Goal: Task Accomplishment & Management: Use online tool/utility

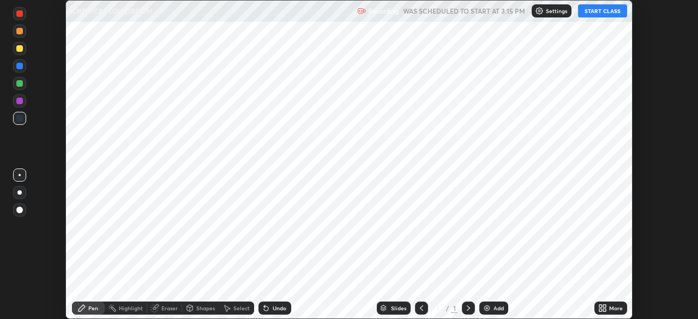
scroll to position [319, 698]
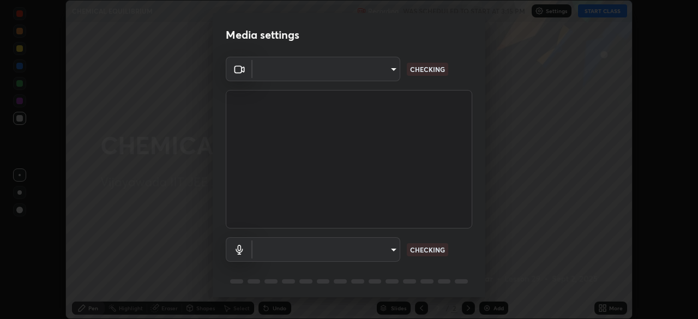
type input "b74a1fcb957b607d7891aad9ae8d06523c05b0d929b8136650b48c924e792bd8"
click at [386, 253] on body "Erase all CHEMICAL EQUILIBRIUM Recording WAS SCHEDULED TO START AT 3:15 PM Sett…" at bounding box center [349, 159] width 698 height 319
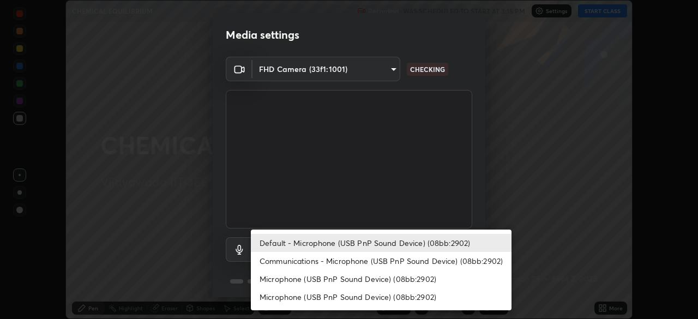
click at [381, 258] on li "Communications - Microphone (USB PnP Sound Device) (08bb:2902)" at bounding box center [381, 261] width 261 height 18
type input "communications"
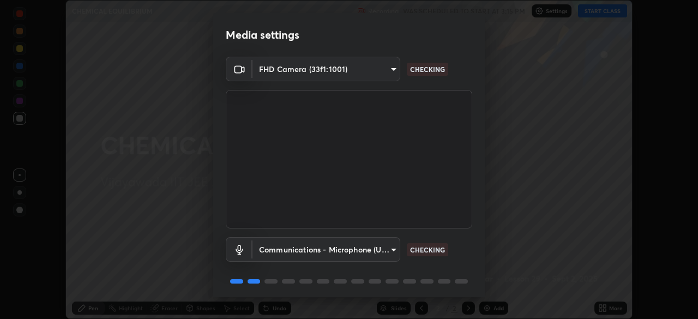
scroll to position [38, 0]
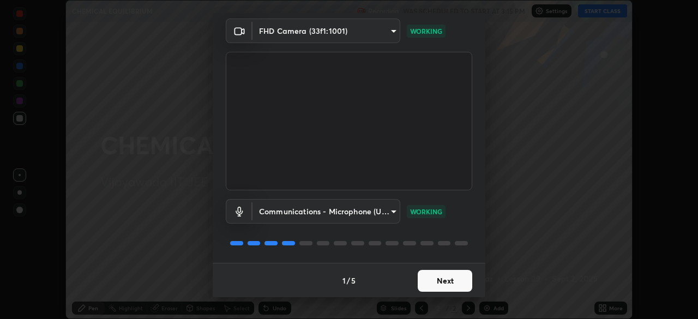
click at [443, 281] on button "Next" at bounding box center [445, 281] width 55 height 22
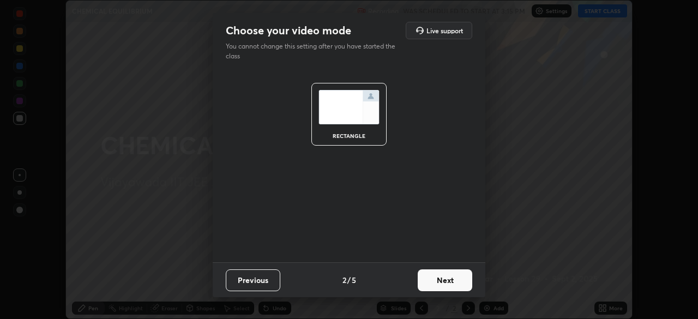
scroll to position [0, 0]
click at [445, 283] on button "Next" at bounding box center [445, 280] width 55 height 22
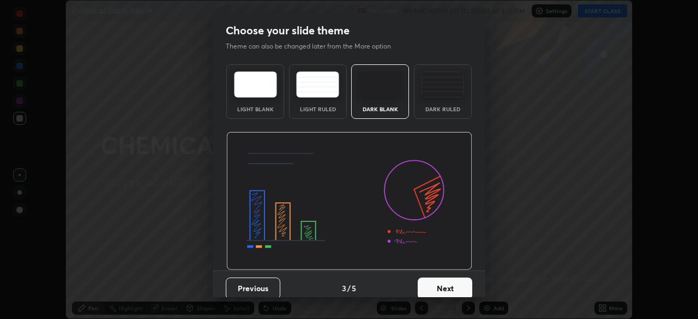
click at [445, 285] on button "Next" at bounding box center [445, 288] width 55 height 22
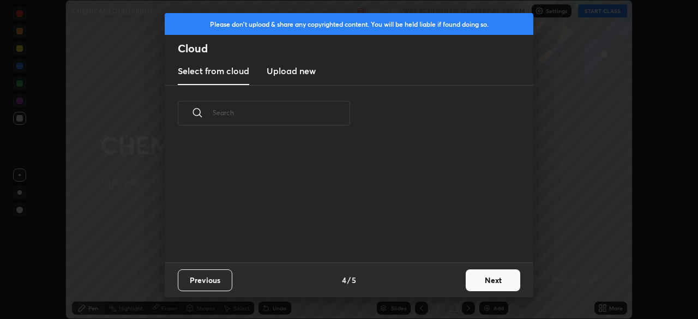
click at [490, 281] on button "Next" at bounding box center [493, 280] width 55 height 22
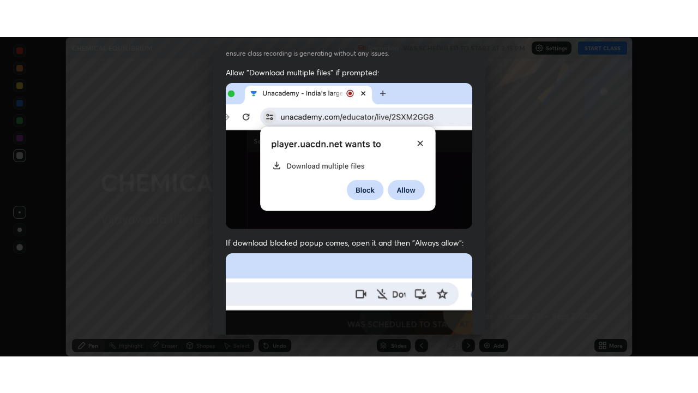
scroll to position [261, 0]
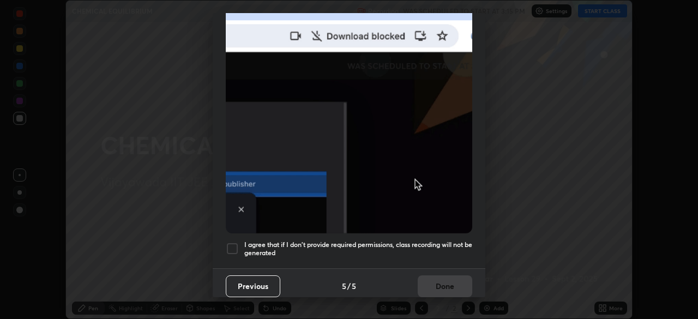
click at [233, 242] on div at bounding box center [232, 248] width 13 height 13
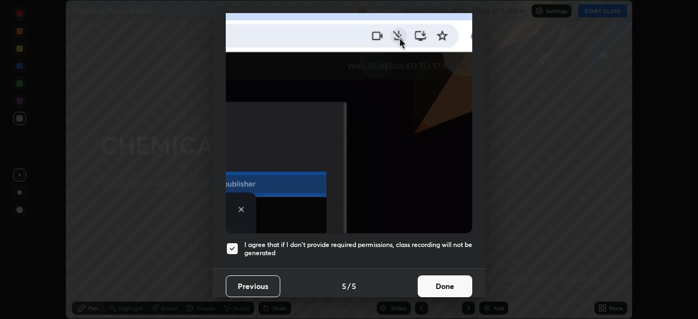
click at [447, 280] on button "Done" at bounding box center [445, 286] width 55 height 22
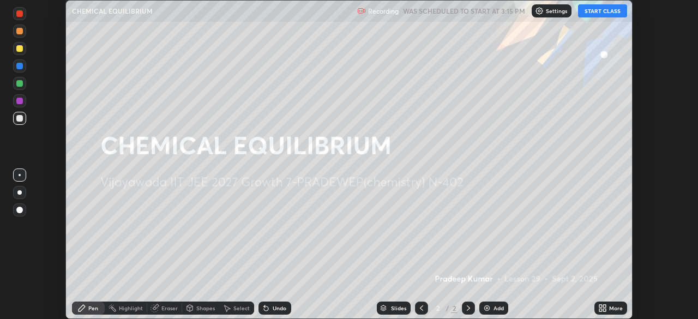
click at [606, 13] on button "START CLASS" at bounding box center [602, 10] width 49 height 13
click at [604, 310] on icon at bounding box center [604, 310] width 3 height 3
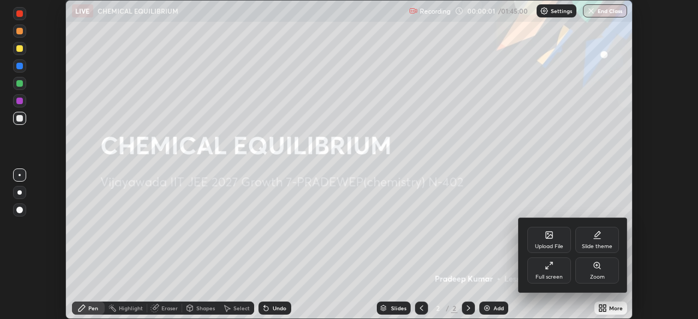
click at [545, 272] on div "Full screen" at bounding box center [549, 270] width 44 height 26
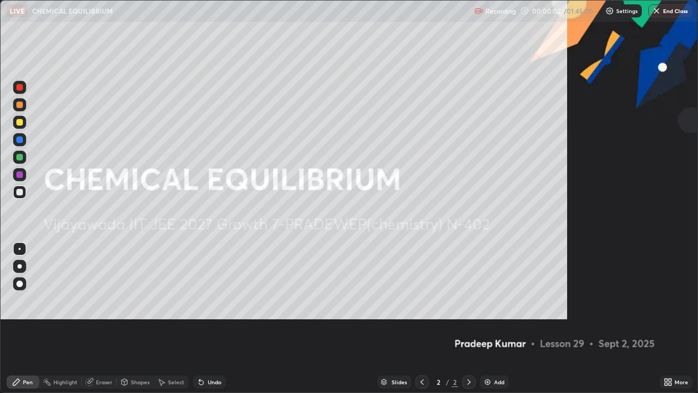
scroll to position [393, 698]
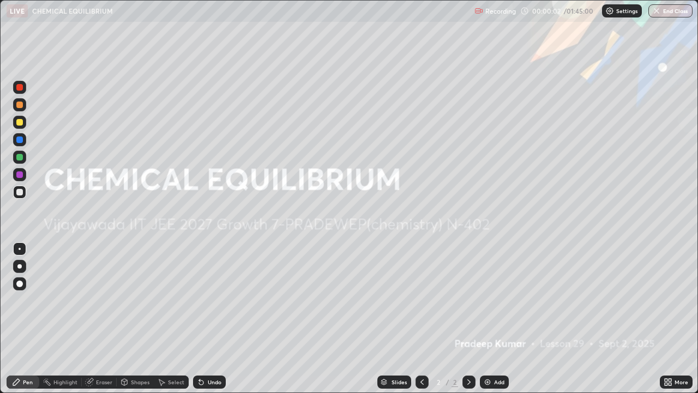
click at [492, 318] on div "Add" at bounding box center [494, 381] width 29 height 13
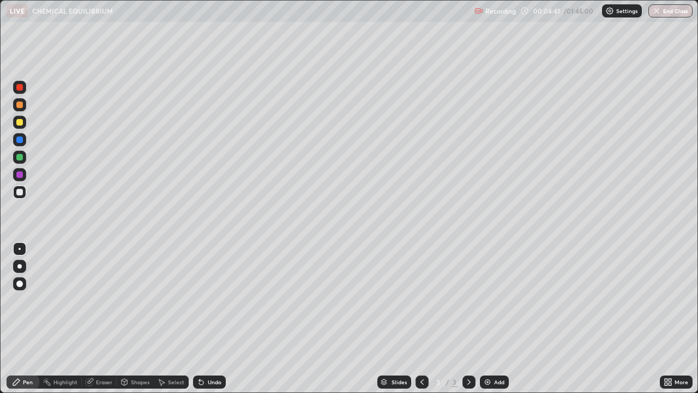
click at [22, 124] on div at bounding box center [19, 122] width 7 height 7
click at [208, 318] on div "Undo" at bounding box center [215, 381] width 14 height 5
click at [20, 192] on div at bounding box center [19, 192] width 7 height 7
click at [20, 123] on div at bounding box center [19, 122] width 7 height 7
click at [20, 190] on div at bounding box center [19, 192] width 7 height 7
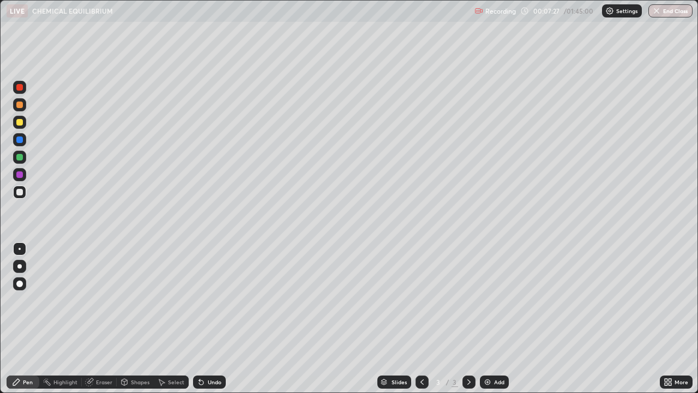
click at [101, 318] on div "Eraser" at bounding box center [104, 381] width 16 height 5
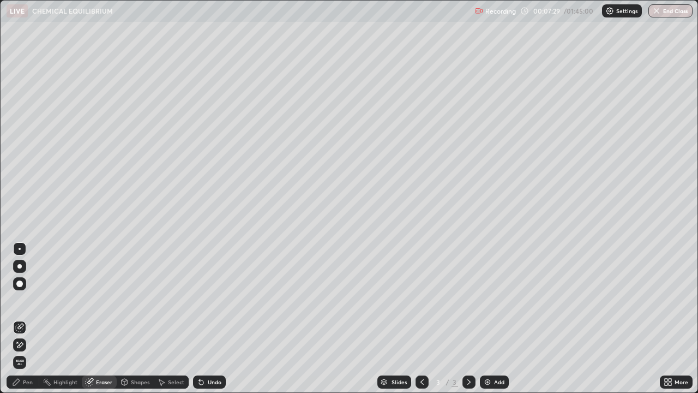
click at [22, 318] on div "Pen" at bounding box center [23, 381] width 33 height 13
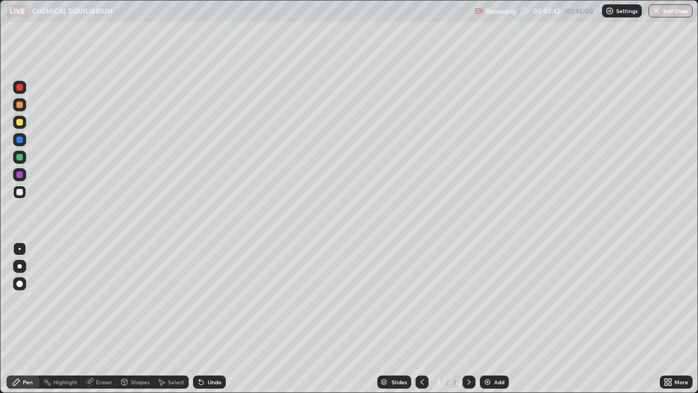
click at [100, 318] on div "Eraser" at bounding box center [104, 381] width 16 height 5
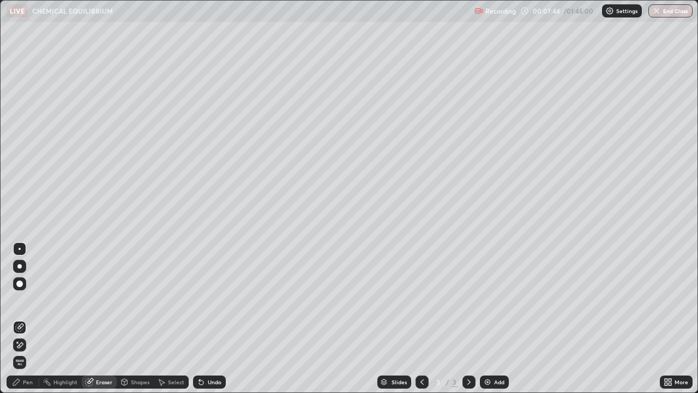
click at [23, 318] on div "Pen" at bounding box center [28, 381] width 10 height 5
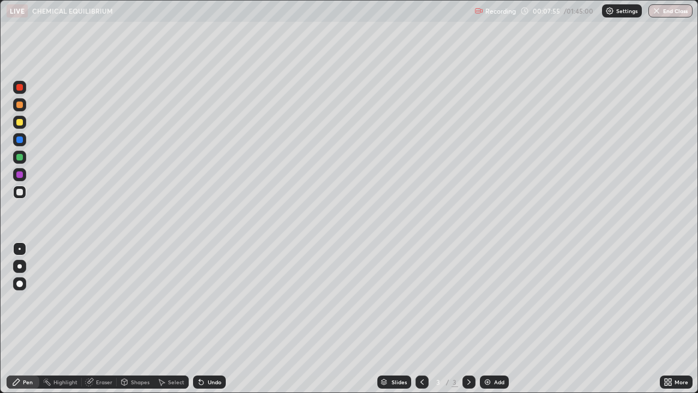
click at [101, 318] on div "Eraser" at bounding box center [104, 381] width 16 height 5
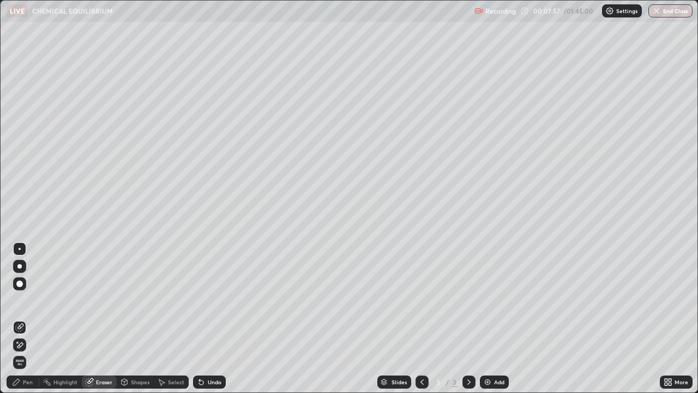
click at [23, 318] on div "Pen" at bounding box center [28, 381] width 10 height 5
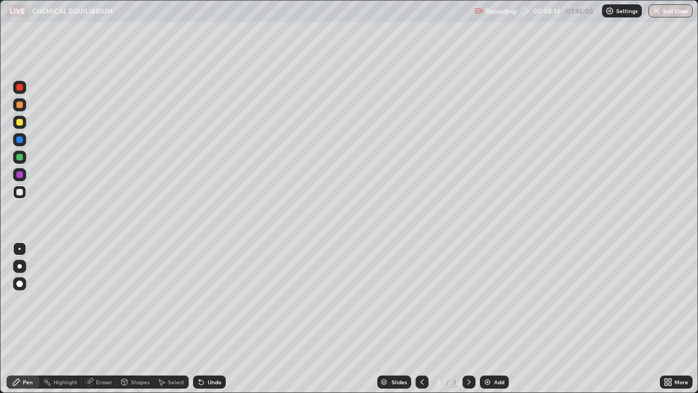
click at [210, 318] on div "Undo" at bounding box center [215, 381] width 14 height 5
click at [212, 318] on div "Undo" at bounding box center [215, 381] width 14 height 5
click at [209, 318] on div "Undo" at bounding box center [215, 381] width 14 height 5
click at [487, 318] on img at bounding box center [487, 381] width 9 height 9
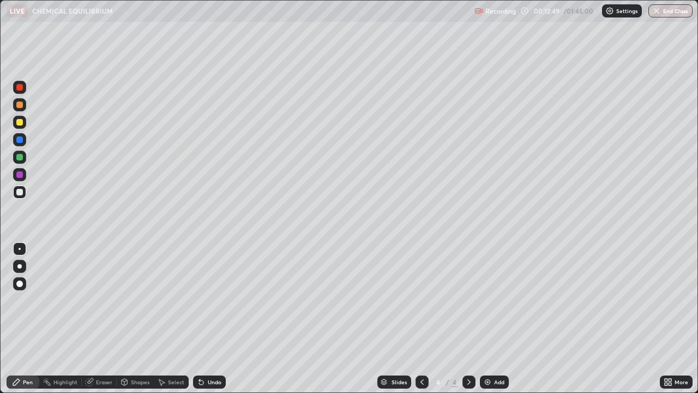
click at [209, 318] on div "Undo" at bounding box center [215, 381] width 14 height 5
click at [486, 318] on img at bounding box center [487, 381] width 9 height 9
click at [210, 318] on div "Undo" at bounding box center [215, 381] width 14 height 5
click at [213, 318] on div "Undo" at bounding box center [215, 381] width 14 height 5
click at [210, 318] on div "Undo" at bounding box center [215, 381] width 14 height 5
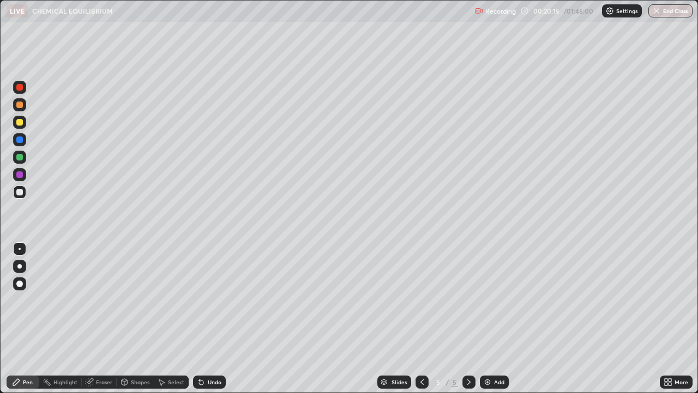
click at [210, 318] on div "Undo" at bounding box center [215, 381] width 14 height 5
click at [209, 318] on div "Undo" at bounding box center [215, 381] width 14 height 5
click at [211, 318] on div "Undo" at bounding box center [209, 381] width 33 height 13
click at [212, 318] on div "Undo" at bounding box center [215, 381] width 14 height 5
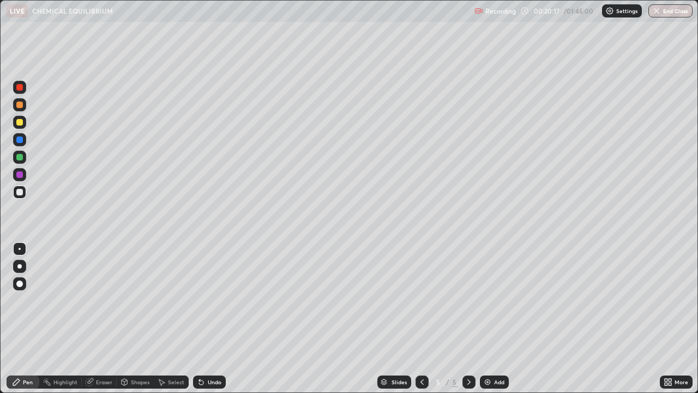
click at [212, 318] on div "Undo" at bounding box center [215, 381] width 14 height 5
click at [209, 318] on div "Undo" at bounding box center [215, 381] width 14 height 5
click at [217, 318] on div "Undo" at bounding box center [215, 381] width 14 height 5
click at [218, 318] on div "Undo" at bounding box center [209, 381] width 33 height 13
click at [213, 318] on div "Undo" at bounding box center [215, 381] width 14 height 5
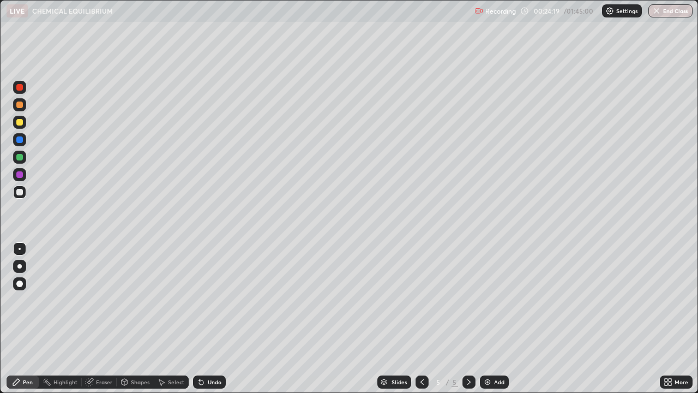
click at [209, 318] on div "Undo" at bounding box center [209, 381] width 33 height 13
click at [210, 318] on div "Undo" at bounding box center [209, 381] width 33 height 13
click at [488, 318] on img at bounding box center [487, 381] width 9 height 9
click at [421, 318] on icon at bounding box center [422, 381] width 9 height 9
click at [464, 318] on icon at bounding box center [468, 381] width 9 height 9
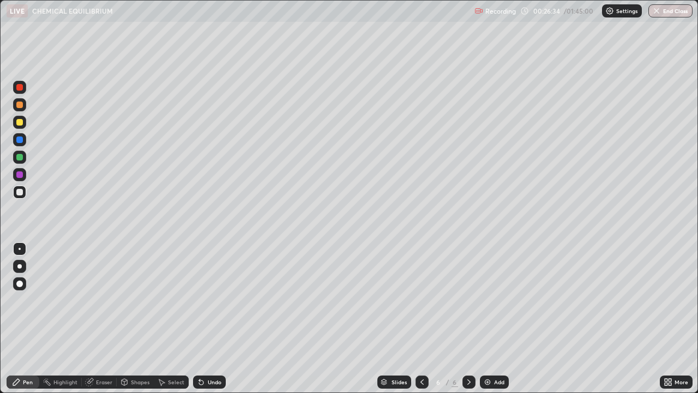
click at [102, 318] on div "Eraser" at bounding box center [104, 381] width 16 height 5
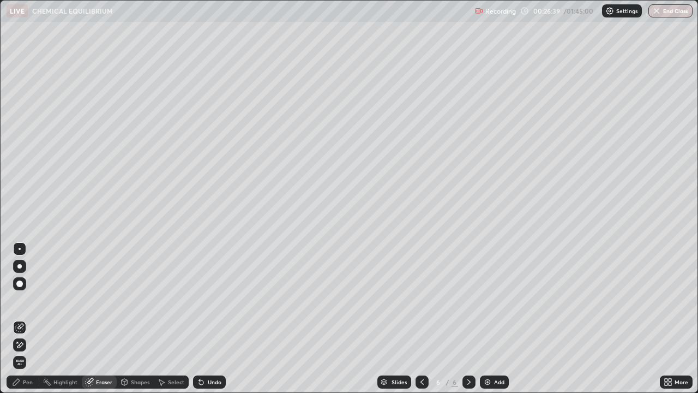
click at [26, 318] on div "Pen" at bounding box center [23, 381] width 33 height 13
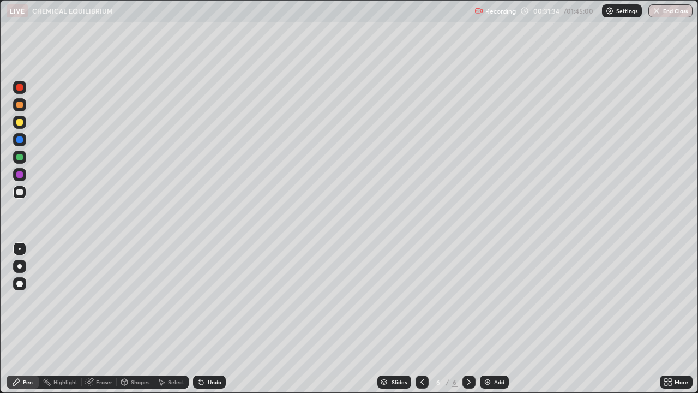
click at [490, 318] on img at bounding box center [487, 381] width 9 height 9
click at [204, 318] on icon at bounding box center [201, 381] width 9 height 9
click at [200, 318] on icon at bounding box center [201, 382] width 4 height 4
click at [197, 318] on div "Undo" at bounding box center [209, 381] width 33 height 13
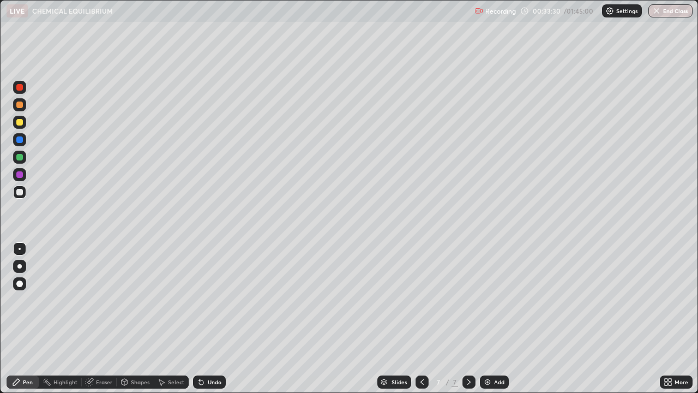
click at [21, 121] on div at bounding box center [19, 122] width 7 height 7
click at [491, 318] on img at bounding box center [487, 381] width 9 height 9
click at [20, 190] on div at bounding box center [19, 192] width 7 height 7
click at [212, 318] on div "Undo" at bounding box center [209, 381] width 33 height 13
click at [19, 121] on div at bounding box center [19, 122] width 7 height 7
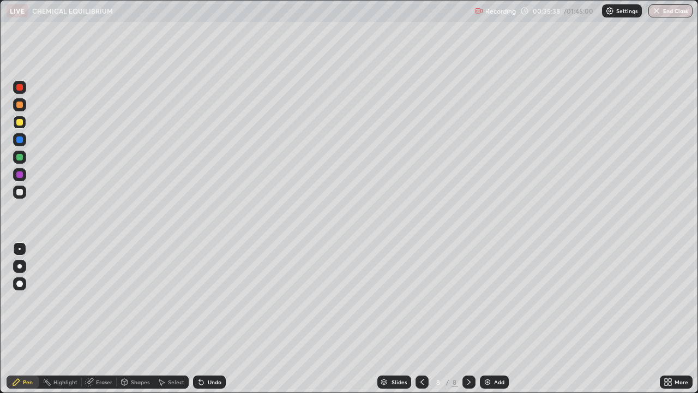
click at [206, 318] on div "Undo" at bounding box center [209, 381] width 33 height 13
click at [208, 318] on div "Undo" at bounding box center [215, 381] width 14 height 5
click at [20, 192] on div at bounding box center [19, 192] width 7 height 7
click at [494, 318] on div "Add" at bounding box center [499, 381] width 10 height 5
click at [20, 120] on div at bounding box center [19, 122] width 7 height 7
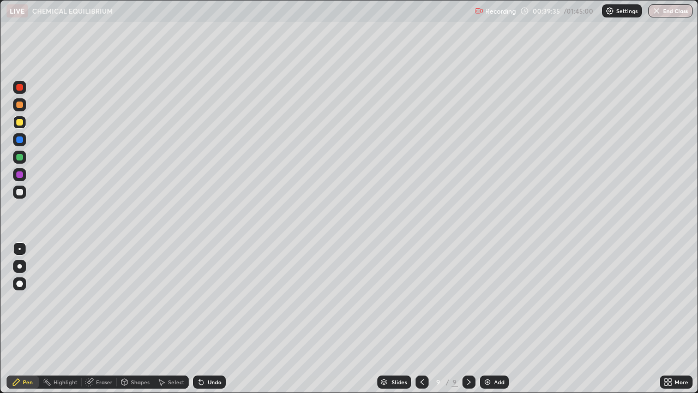
click at [20, 191] on div at bounding box center [19, 192] width 7 height 7
click at [21, 122] on div at bounding box center [19, 122] width 7 height 7
click at [17, 191] on div at bounding box center [19, 192] width 7 height 7
click at [215, 318] on div "Undo" at bounding box center [215, 381] width 14 height 5
click at [213, 318] on div "Undo" at bounding box center [215, 381] width 14 height 5
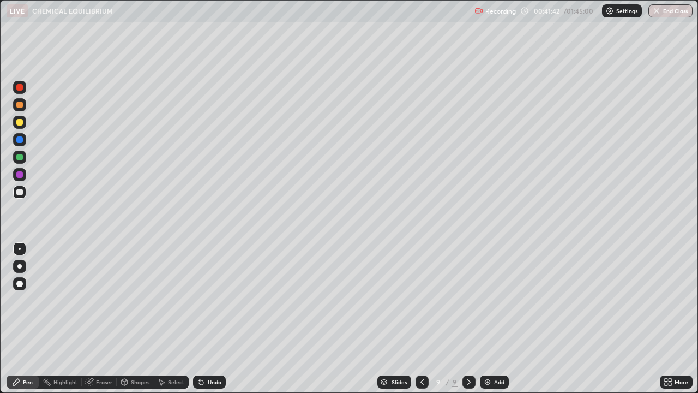
click at [212, 318] on div "Undo" at bounding box center [215, 381] width 14 height 5
click at [210, 318] on div "Undo" at bounding box center [215, 381] width 14 height 5
click at [208, 318] on div "Undo" at bounding box center [215, 381] width 14 height 5
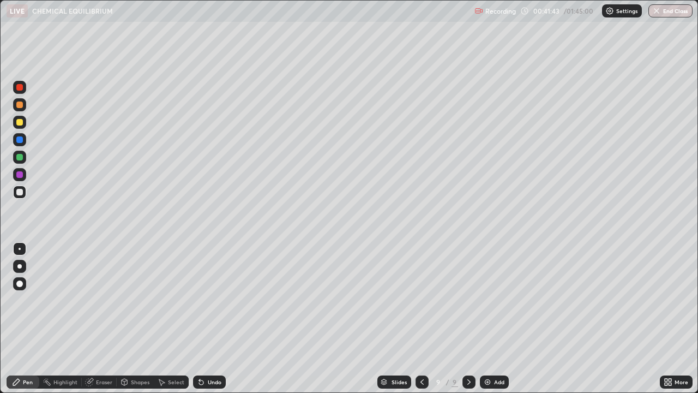
click at [208, 318] on div "Undo" at bounding box center [215, 381] width 14 height 5
click at [492, 318] on div "Add" at bounding box center [494, 381] width 29 height 13
click at [421, 318] on icon at bounding box center [421, 381] width 9 height 9
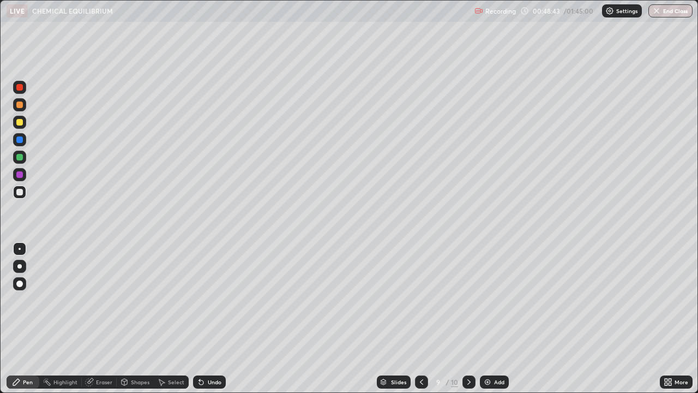
click at [466, 318] on icon at bounding box center [468, 381] width 9 height 9
click at [20, 124] on div at bounding box center [19, 122] width 7 height 7
click at [213, 318] on div "Undo" at bounding box center [215, 381] width 14 height 5
click at [20, 195] on div at bounding box center [19, 192] width 7 height 7
click at [210, 318] on div "Undo" at bounding box center [215, 381] width 14 height 5
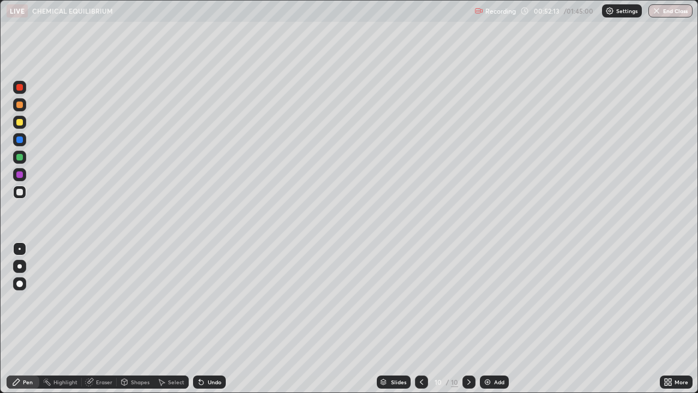
click at [213, 318] on div "Undo" at bounding box center [215, 381] width 14 height 5
click at [209, 318] on div "Undo" at bounding box center [215, 381] width 14 height 5
click at [211, 318] on div "Undo" at bounding box center [215, 381] width 14 height 5
click at [213, 318] on div "Undo" at bounding box center [215, 381] width 14 height 5
click at [214, 318] on div "Undo" at bounding box center [215, 381] width 14 height 5
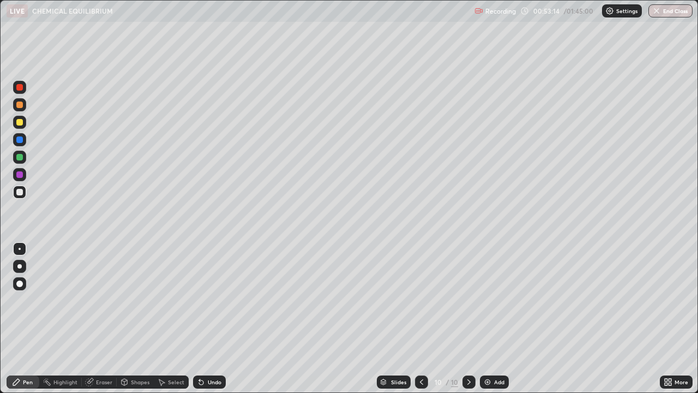
click at [213, 318] on div "Undo" at bounding box center [209, 381] width 33 height 13
click at [208, 318] on div "Undo" at bounding box center [215, 381] width 14 height 5
click at [207, 318] on div "Undo" at bounding box center [209, 381] width 33 height 13
click at [489, 318] on img at bounding box center [487, 381] width 9 height 9
click at [22, 124] on div at bounding box center [19, 122] width 7 height 7
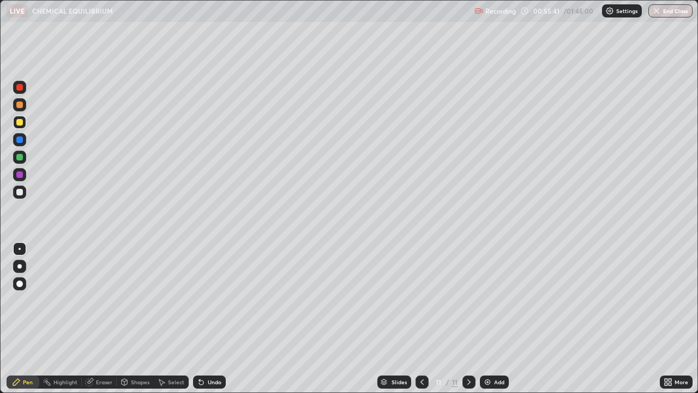
click at [214, 318] on div "Undo" at bounding box center [215, 381] width 14 height 5
click at [211, 318] on div "Undo" at bounding box center [215, 381] width 14 height 5
click at [210, 318] on div "Undo" at bounding box center [209, 381] width 33 height 13
click at [212, 318] on div "Undo" at bounding box center [209, 381] width 33 height 13
click at [210, 318] on div "Undo" at bounding box center [209, 381] width 33 height 13
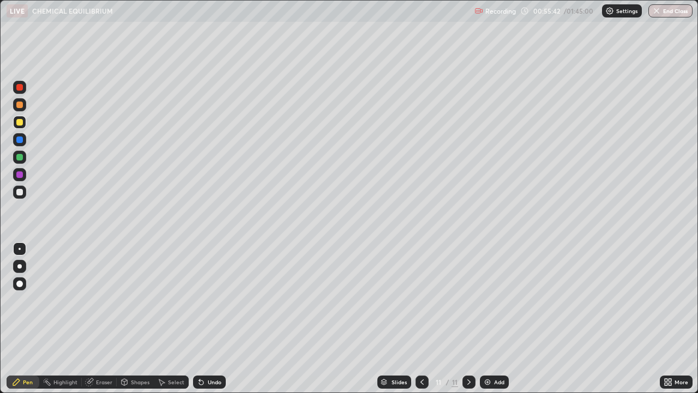
click at [208, 318] on div "Undo" at bounding box center [209, 381] width 33 height 13
click at [212, 318] on div "Undo" at bounding box center [209, 381] width 33 height 13
click at [214, 318] on div "Undo" at bounding box center [209, 381] width 33 height 13
click at [19, 122] on div at bounding box center [19, 122] width 7 height 7
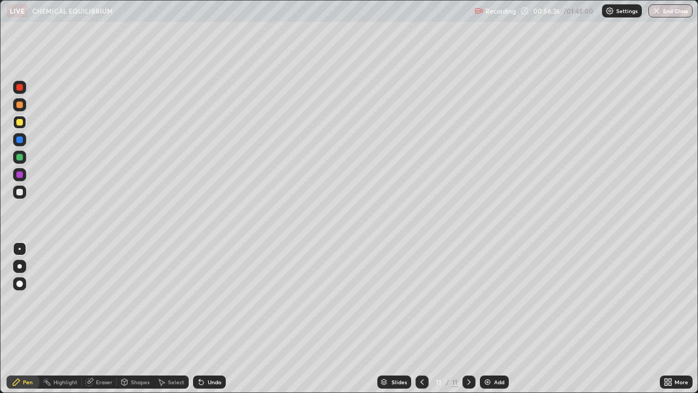
click at [215, 318] on div "Undo" at bounding box center [215, 381] width 14 height 5
click at [216, 318] on div "Undo" at bounding box center [215, 381] width 14 height 5
click at [212, 318] on div "Undo" at bounding box center [215, 381] width 14 height 5
click at [17, 191] on div at bounding box center [19, 192] width 7 height 7
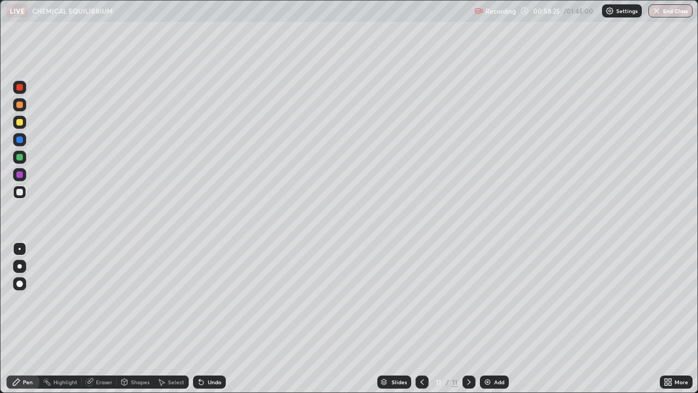
click at [208, 318] on div "Undo" at bounding box center [215, 381] width 14 height 5
click at [213, 318] on div "Undo" at bounding box center [215, 381] width 14 height 5
click at [484, 318] on img at bounding box center [487, 381] width 9 height 9
click at [22, 124] on div at bounding box center [19, 122] width 7 height 7
click at [16, 197] on div at bounding box center [19, 191] width 13 height 13
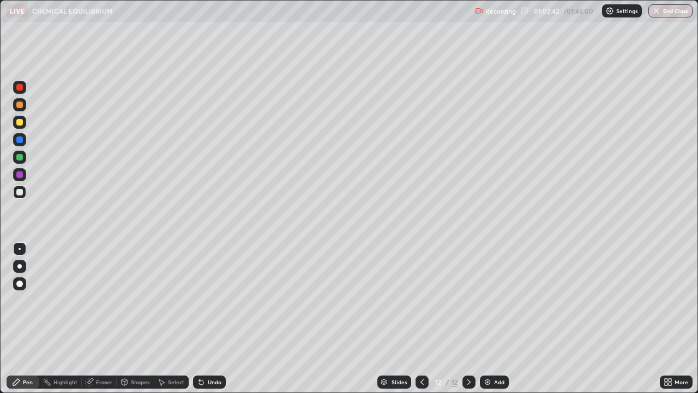
click at [20, 126] on div at bounding box center [19, 122] width 13 height 13
click at [22, 189] on div at bounding box center [19, 192] width 7 height 7
click at [210, 318] on div "Undo" at bounding box center [215, 381] width 14 height 5
click at [491, 318] on img at bounding box center [487, 381] width 9 height 9
click at [19, 122] on div at bounding box center [19, 122] width 7 height 7
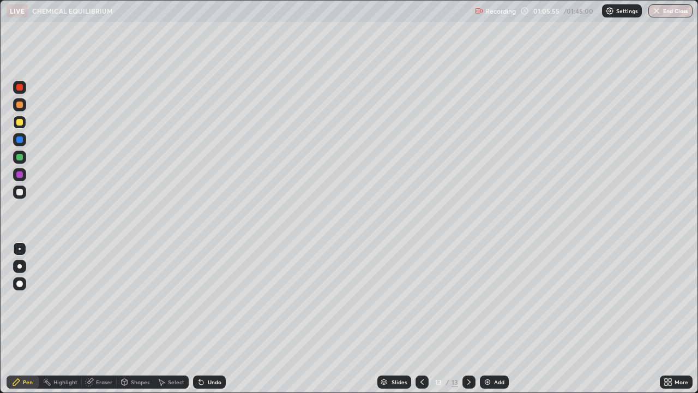
click at [209, 318] on div "Undo" at bounding box center [215, 381] width 14 height 5
click at [21, 190] on div at bounding box center [19, 192] width 7 height 7
click at [204, 318] on div "Undo" at bounding box center [209, 381] width 33 height 13
click at [210, 318] on div "Undo" at bounding box center [215, 381] width 14 height 5
click at [213, 318] on div "Undo" at bounding box center [215, 381] width 14 height 5
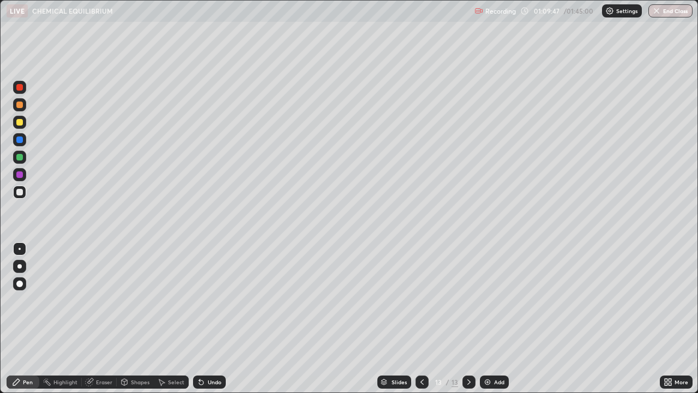
click at [199, 318] on icon at bounding box center [199, 379] width 1 height 1
click at [210, 318] on div "Undo" at bounding box center [209, 381] width 33 height 13
click at [675, 318] on div "More" at bounding box center [676, 382] width 33 height 22
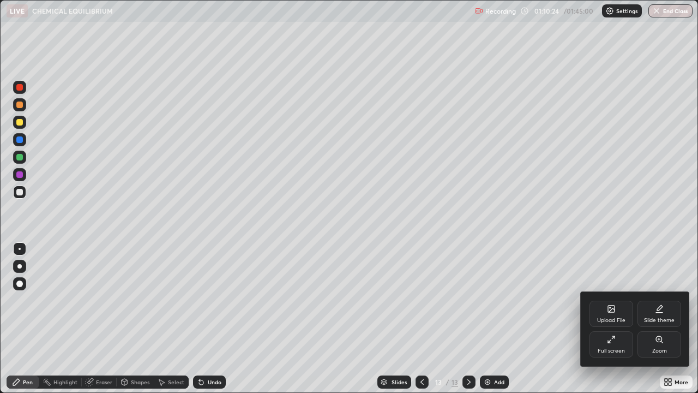
click at [634, 234] on div at bounding box center [349, 196] width 698 height 393
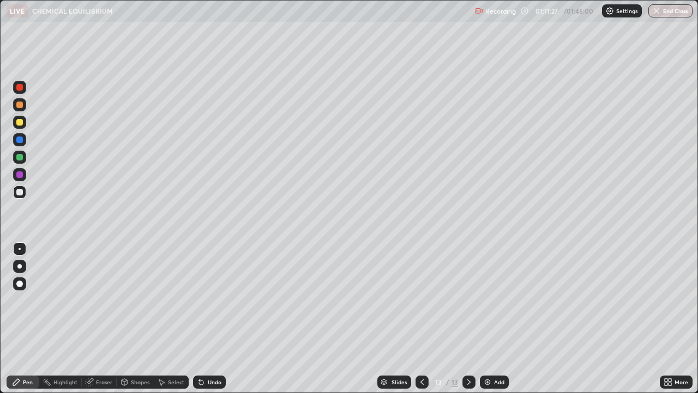
click at [492, 318] on div "Add" at bounding box center [494, 381] width 29 height 13
click at [204, 318] on div "Undo" at bounding box center [209, 381] width 33 height 13
click at [208, 318] on div "Undo" at bounding box center [215, 381] width 14 height 5
click at [209, 318] on div "Undo" at bounding box center [215, 381] width 14 height 5
click at [19, 122] on div at bounding box center [19, 122] width 7 height 7
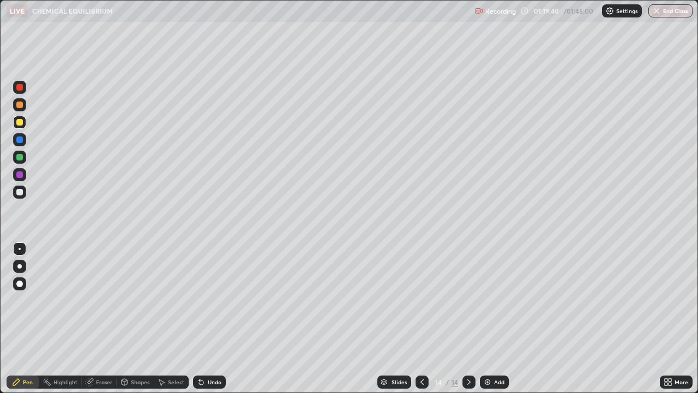
click at [486, 318] on img at bounding box center [487, 381] width 9 height 9
click at [21, 191] on div at bounding box center [19, 192] width 7 height 7
click at [421, 318] on icon at bounding box center [422, 381] width 9 height 9
click at [473, 318] on div at bounding box center [468, 382] width 13 height 22
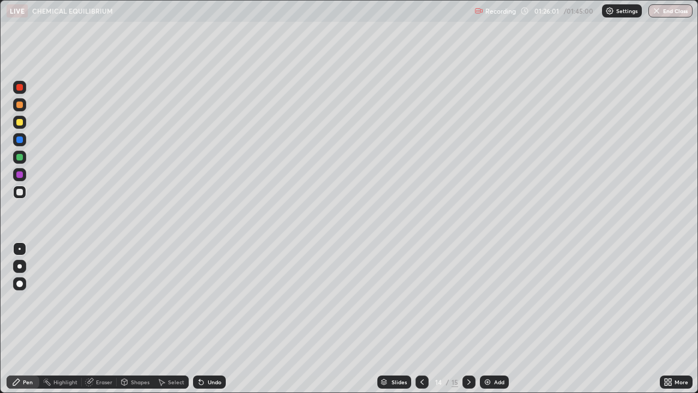
click at [468, 318] on icon at bounding box center [468, 381] width 3 height 5
click at [490, 318] on img at bounding box center [487, 381] width 9 height 9
click at [19, 187] on div at bounding box center [19, 191] width 13 height 13
click at [20, 123] on div at bounding box center [19, 122] width 7 height 7
click at [209, 318] on div "Undo" at bounding box center [215, 381] width 14 height 5
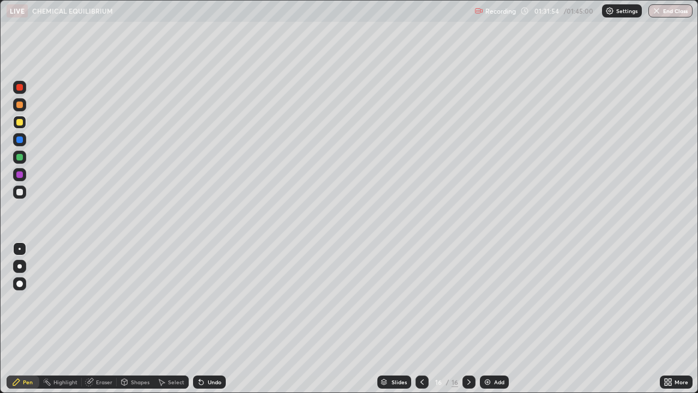
click at [210, 318] on div "Undo" at bounding box center [215, 381] width 14 height 5
click at [214, 318] on div "Undo" at bounding box center [215, 381] width 14 height 5
click at [490, 318] on img at bounding box center [487, 381] width 9 height 9
click at [17, 193] on div at bounding box center [19, 192] width 7 height 7
click at [673, 9] on button "End Class" at bounding box center [670, 10] width 43 height 13
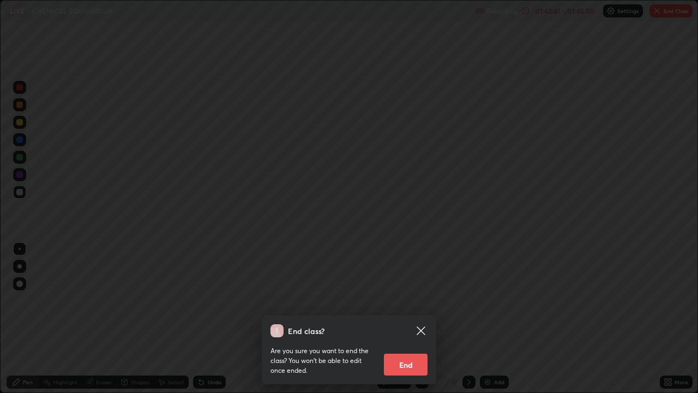
click at [410, 318] on button "End" at bounding box center [406, 364] width 44 height 22
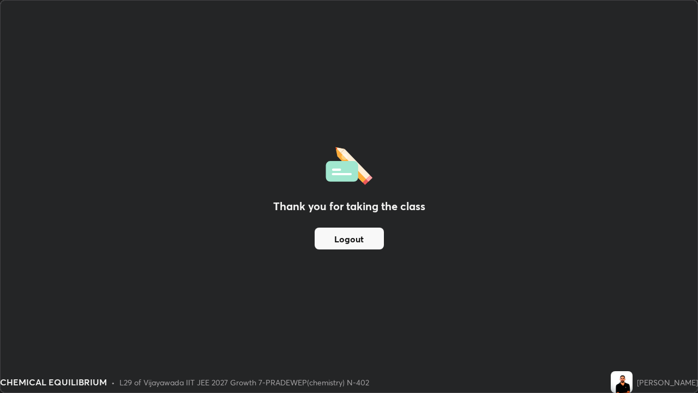
click at [358, 241] on button "Logout" at bounding box center [349, 238] width 69 height 22
